Goal: Task Accomplishment & Management: Use online tool/utility

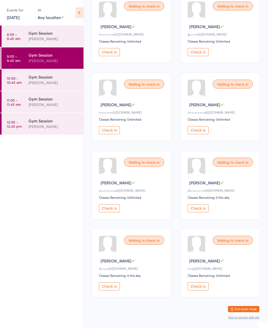
click at [200, 291] on button "Check in" at bounding box center [197, 287] width 21 height 8
click at [114, 135] on button "Check in" at bounding box center [109, 131] width 21 height 8
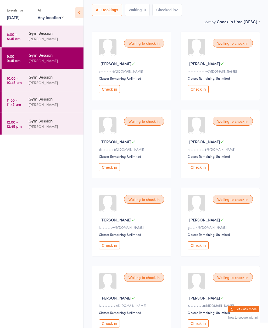
scroll to position [55, 0]
click at [197, 172] on button "Check in" at bounding box center [197, 167] width 21 height 8
click at [111, 172] on button "Check in" at bounding box center [109, 167] width 21 height 8
click at [124, 73] on div "v••••••••t@[DOMAIN_NAME]" at bounding box center [132, 71] width 67 height 4
click at [142, 45] on div "Waiting to check in" at bounding box center [144, 43] width 40 height 9
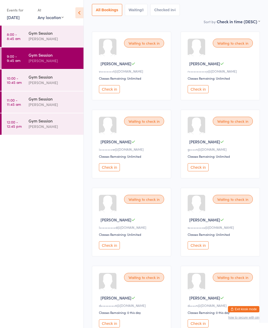
click at [112, 48] on div at bounding box center [108, 48] width 18 height 18
click at [115, 90] on button "Check in" at bounding box center [109, 89] width 21 height 8
click at [204, 250] on button "Check in" at bounding box center [197, 246] width 21 height 8
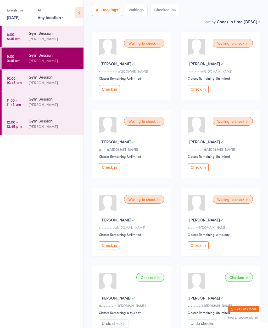
click at [202, 250] on button "Check in" at bounding box center [197, 246] width 21 height 8
click at [200, 172] on button "Check in" at bounding box center [197, 167] width 21 height 8
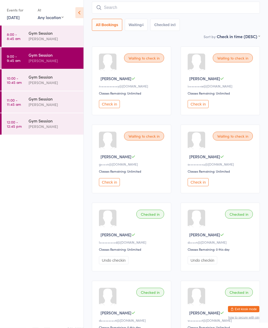
scroll to position [40, 0]
click at [197, 105] on button "Check in" at bounding box center [197, 104] width 21 height 8
click at [150, 133] on div "Waiting to check in Shiona S s•••••••••u@[DOMAIN_NAME] Classes Remaining: Unlim…" at bounding box center [131, 159] width 79 height 69
click at [112, 183] on button "Check in" at bounding box center [109, 182] width 21 height 8
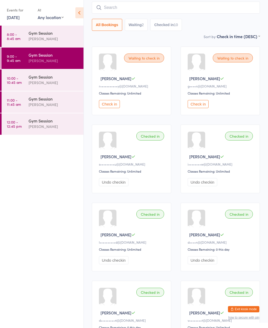
click at [198, 108] on button "Check in" at bounding box center [197, 104] width 21 height 8
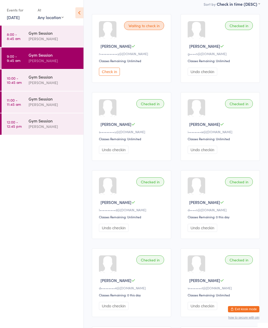
scroll to position [71, 0]
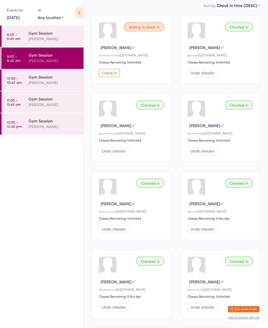
click at [116, 77] on button "Check in" at bounding box center [109, 73] width 21 height 8
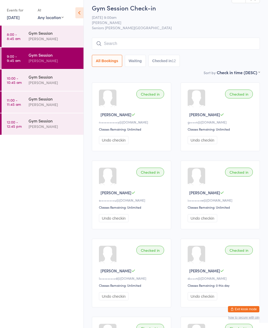
scroll to position [4, 0]
click at [35, 79] on div "Gym Session" at bounding box center [54, 77] width 50 height 6
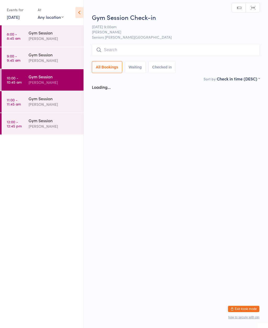
scroll to position [0, 0]
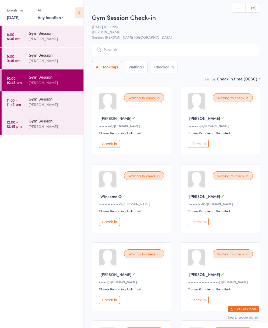
click at [37, 64] on div "[PERSON_NAME]" at bounding box center [54, 61] width 50 height 6
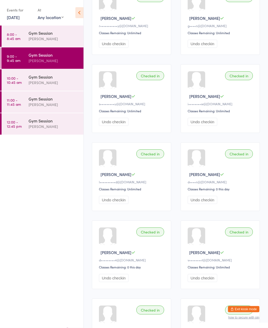
scroll to position [100, 0]
click at [21, 78] on time "10:00 - 10:45 am" at bounding box center [14, 80] width 15 height 8
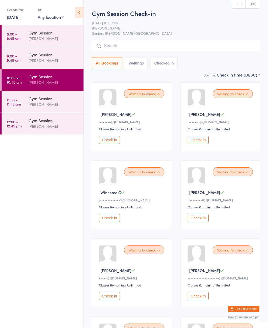
scroll to position [4, 0]
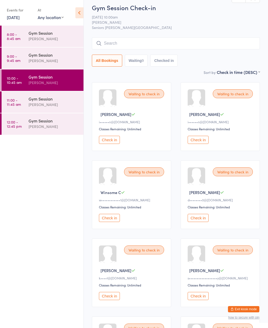
click at [75, 15] on icon at bounding box center [79, 12] width 8 height 11
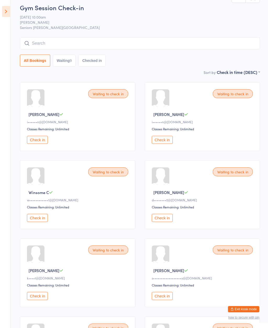
click at [9, 11] on icon at bounding box center [6, 11] width 8 height 11
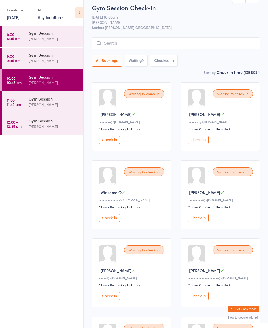
click at [39, 60] on div "[PERSON_NAME]" at bounding box center [54, 61] width 50 height 6
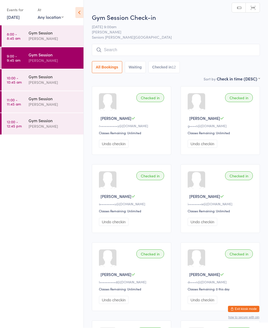
scroll to position [0, 0]
click at [35, 40] on div "[PERSON_NAME]" at bounding box center [54, 39] width 50 height 6
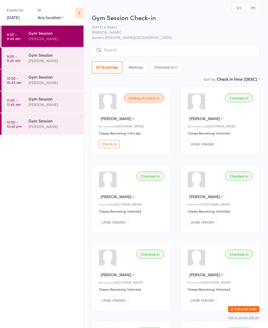
click at [36, 60] on div "[PERSON_NAME]" at bounding box center [54, 61] width 50 height 6
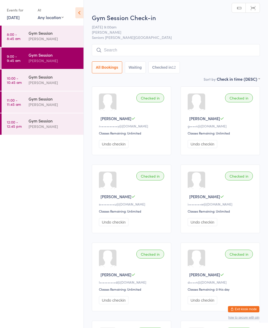
click at [30, 79] on div "Gym Session" at bounding box center [54, 77] width 50 height 6
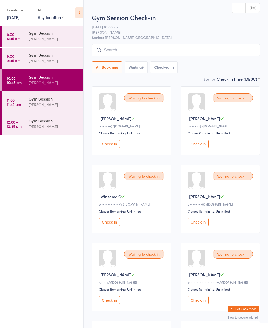
click at [42, 61] on div "[PERSON_NAME]" at bounding box center [54, 61] width 50 height 6
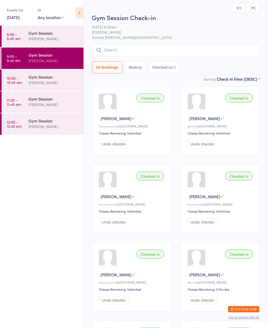
click at [79, 15] on icon at bounding box center [79, 12] width 8 height 11
